Goal: Information Seeking & Learning: Learn about a topic

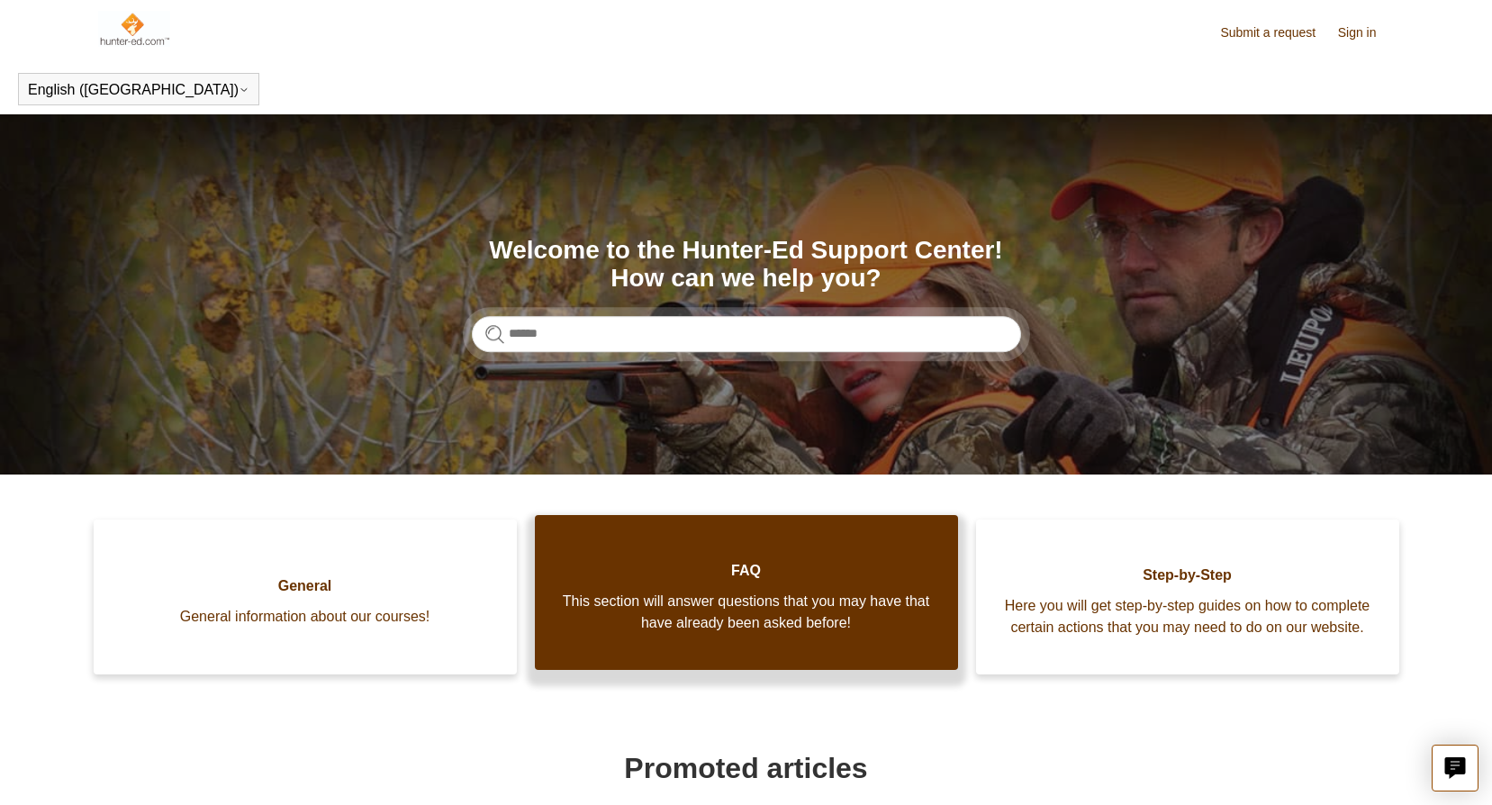
click at [702, 582] on span "FAQ" at bounding box center [746, 571] width 369 height 22
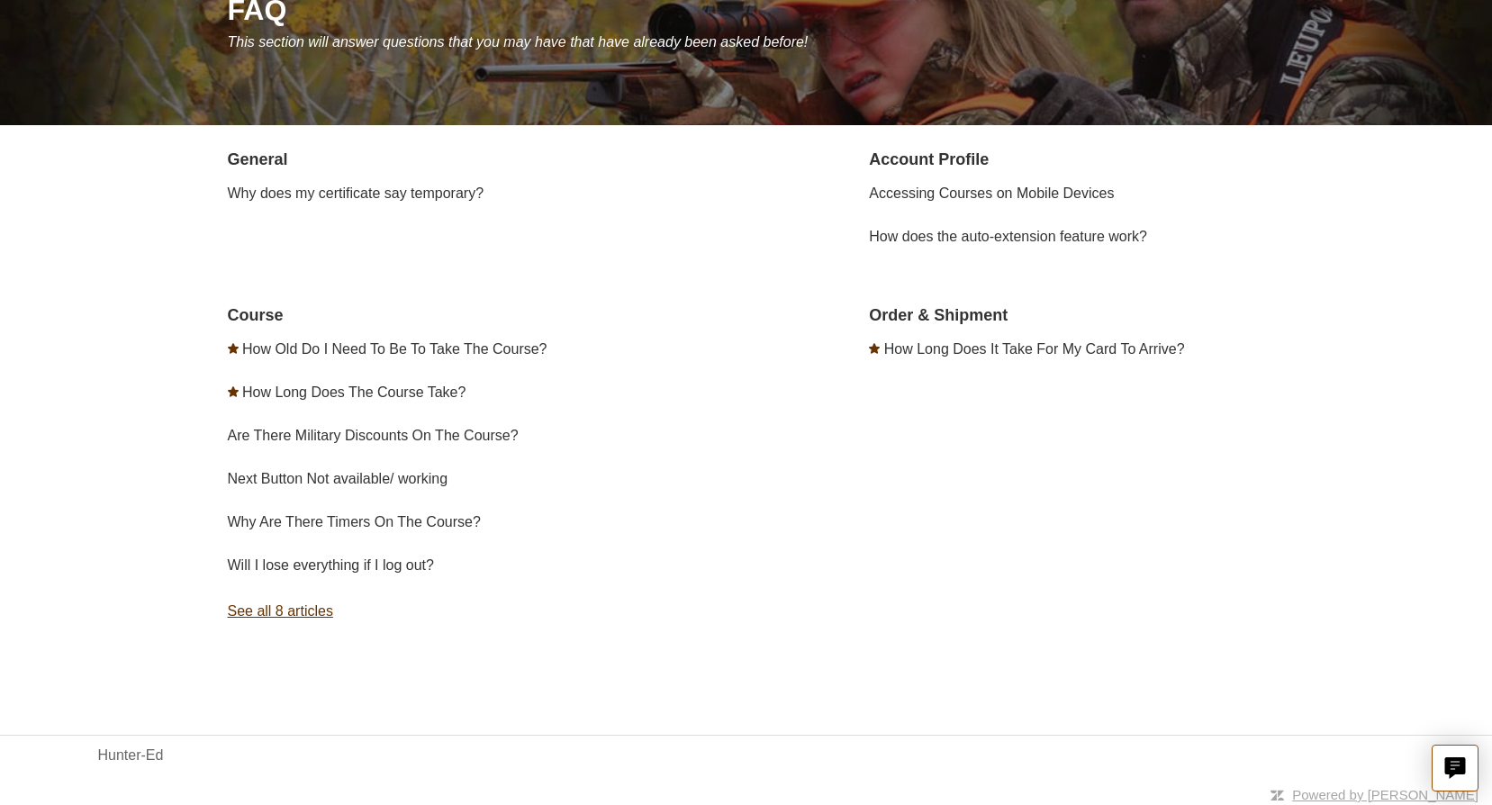
scroll to position [252, 0]
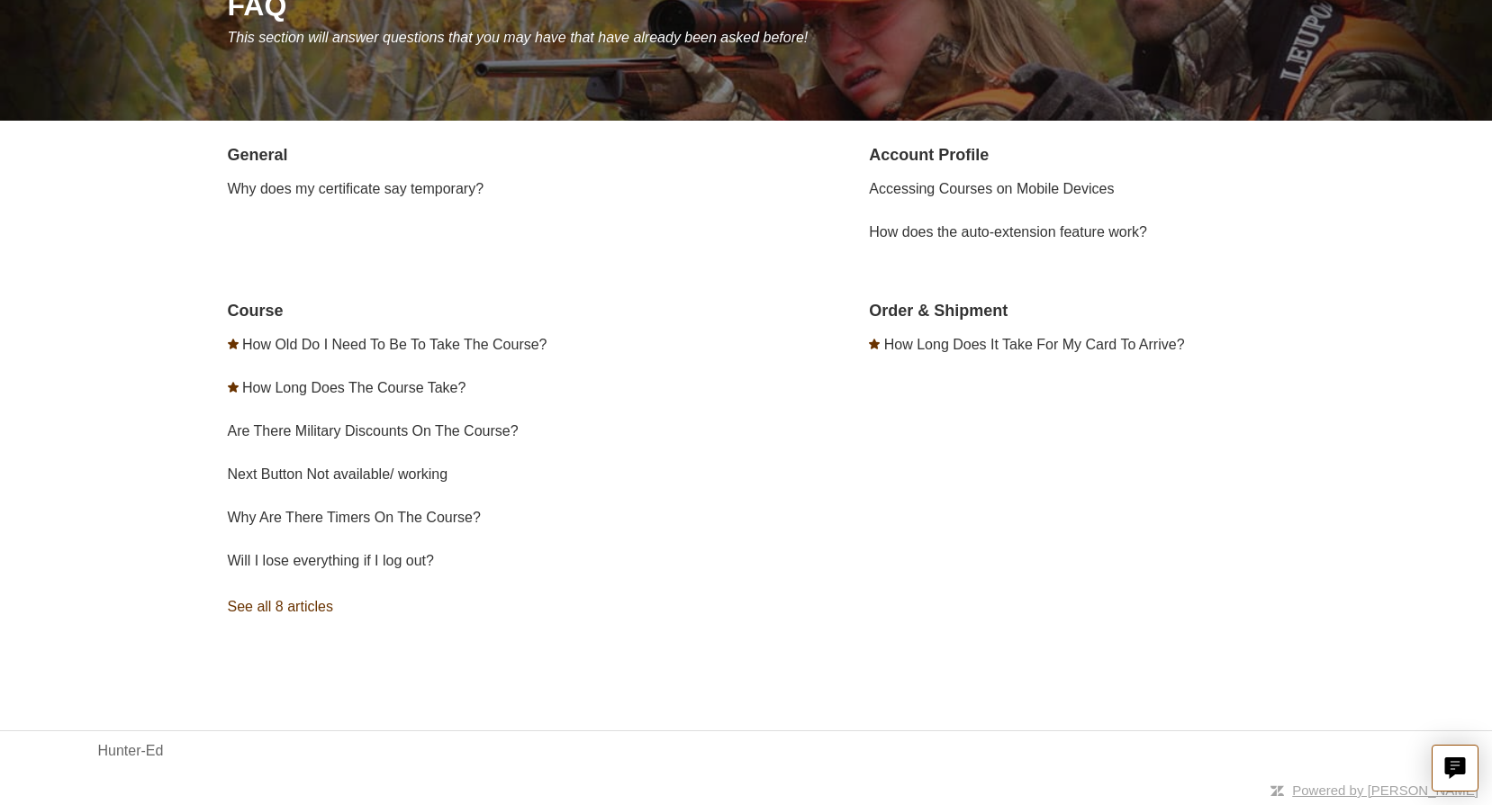
click at [322, 605] on link "See all 8 articles" at bounding box center [490, 607] width 525 height 49
